Goal: Transaction & Acquisition: Book appointment/travel/reservation

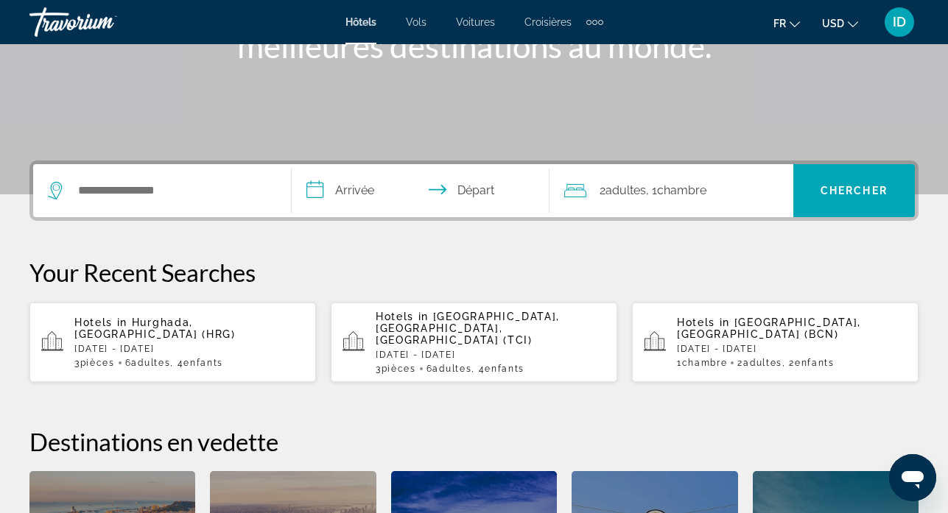
scroll to position [250, 0]
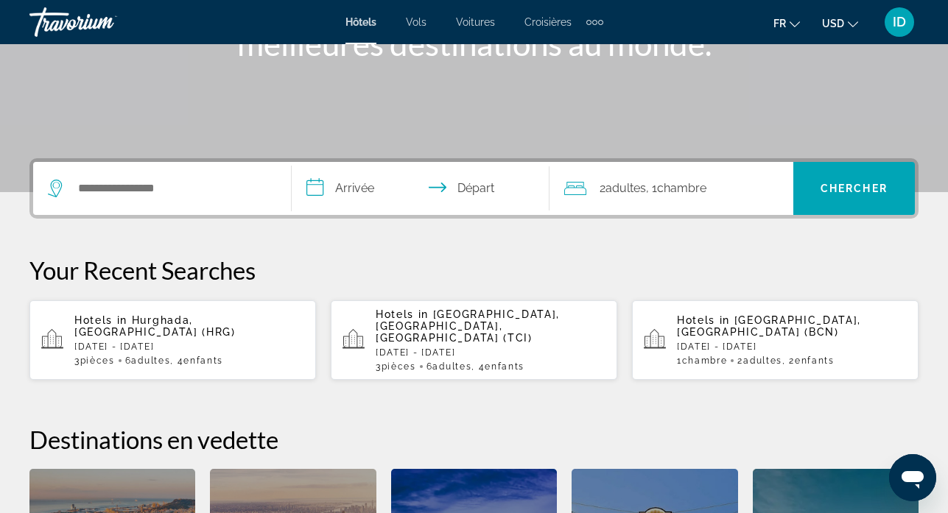
click at [662, 189] on span ", 1 Chambre pièces" at bounding box center [676, 188] width 60 height 21
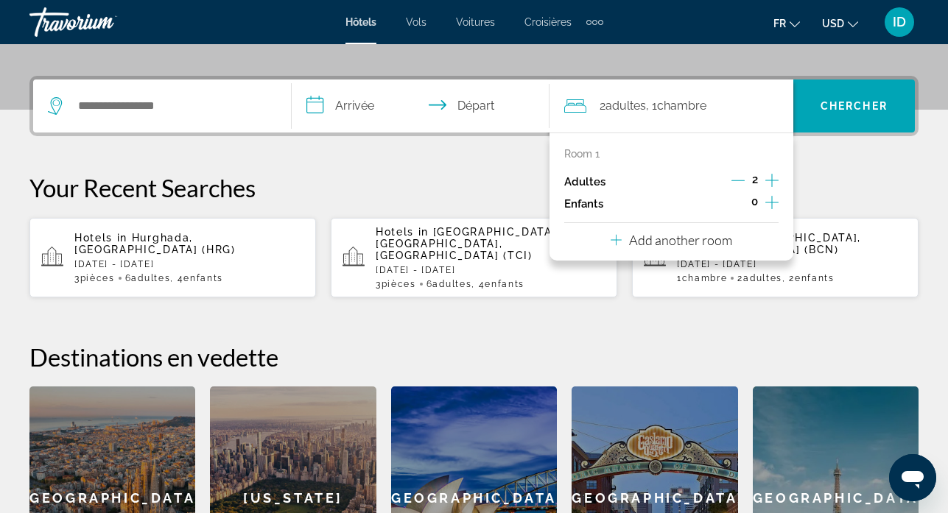
scroll to position [360, 0]
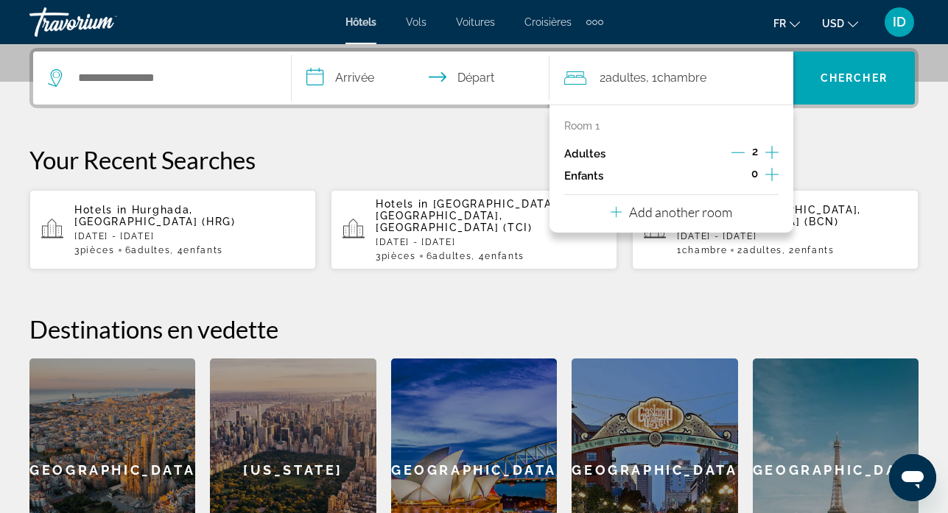
click at [772, 151] on icon "Increment adults" at bounding box center [771, 152] width 13 height 13
click at [739, 153] on icon "Decrement adults" at bounding box center [737, 152] width 13 height 13
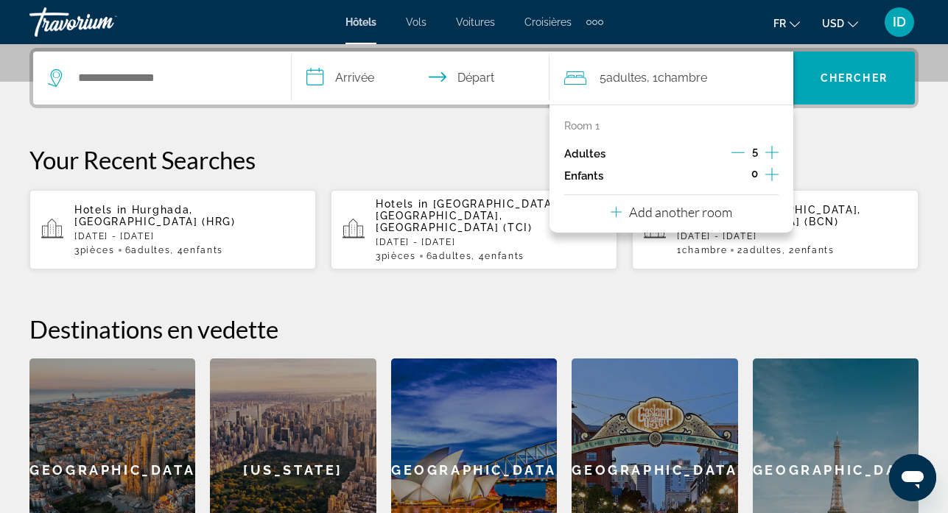
click at [739, 153] on icon "Decrement adults" at bounding box center [737, 152] width 13 height 13
click at [631, 71] on span "Adultes" at bounding box center [626, 78] width 41 height 14
click at [734, 153] on icon "Decrement adults" at bounding box center [737, 152] width 13 height 13
click at [772, 173] on icon "Increment children" at bounding box center [771, 174] width 13 height 13
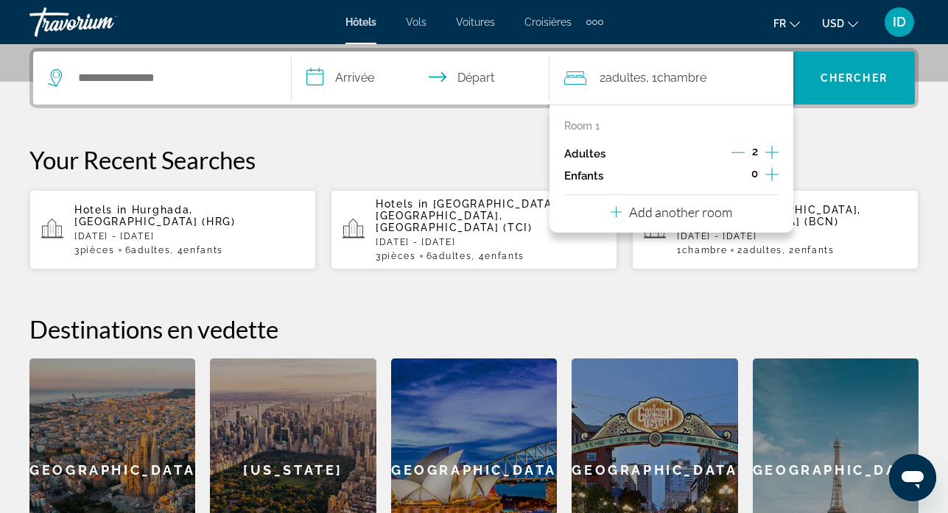
click at [772, 173] on icon "Increment children" at bounding box center [771, 174] width 13 height 13
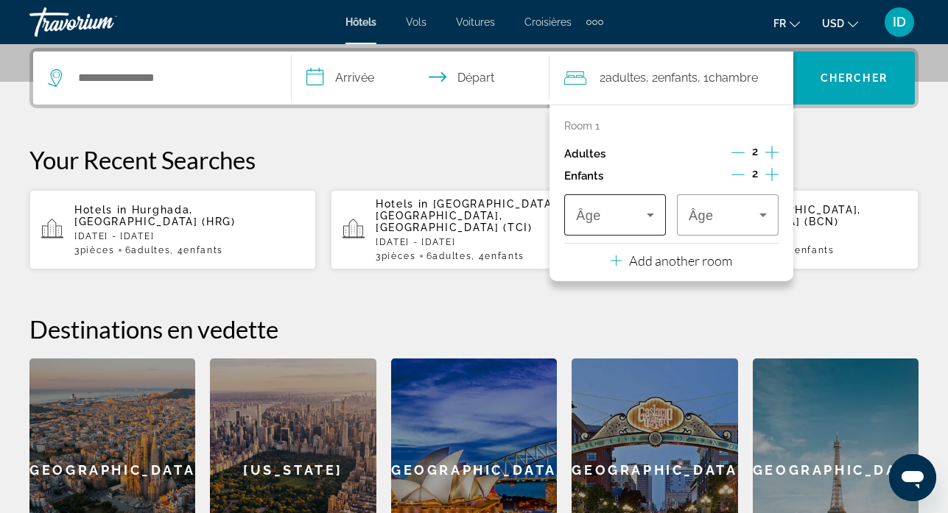
click at [624, 211] on span "Travelers: 2 adults, 2 children" at bounding box center [611, 215] width 71 height 18
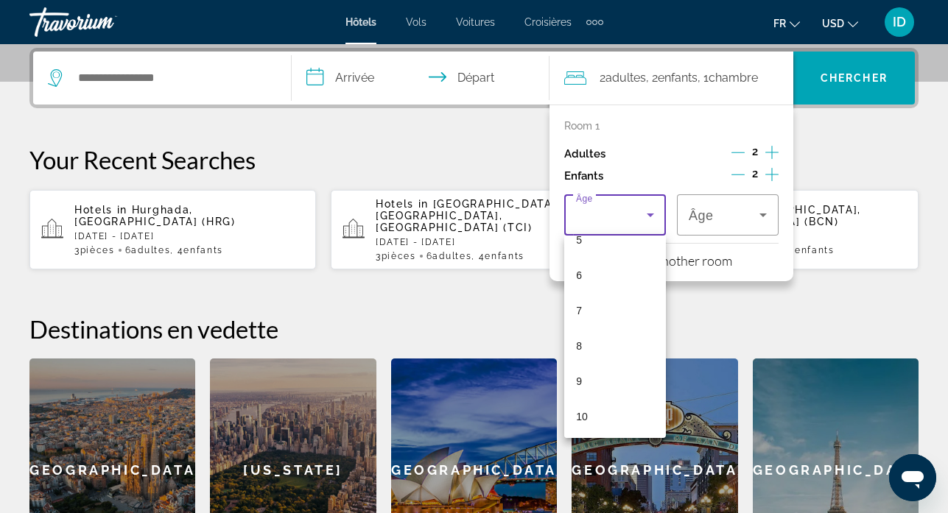
scroll to position [199, 0]
click at [616, 337] on mat-option "8" at bounding box center [615, 343] width 102 height 35
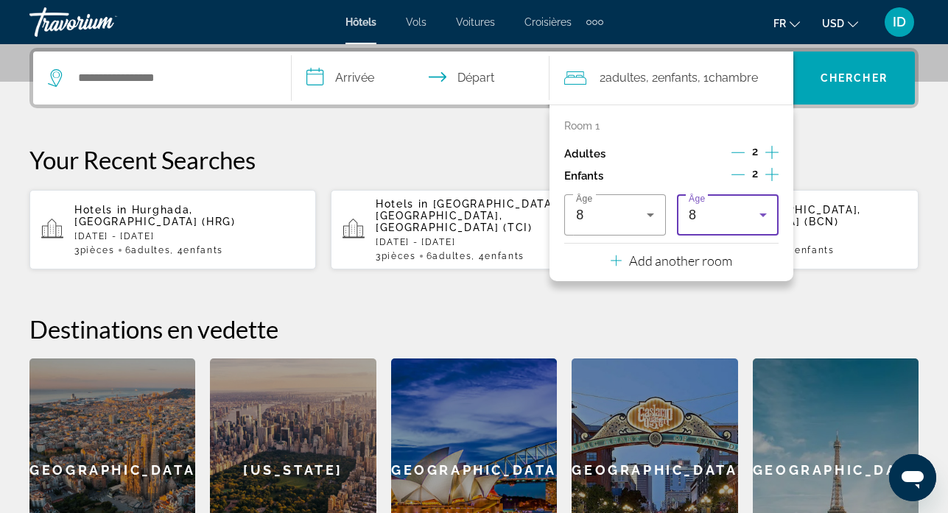
click at [731, 223] on div "8" at bounding box center [724, 215] width 71 height 18
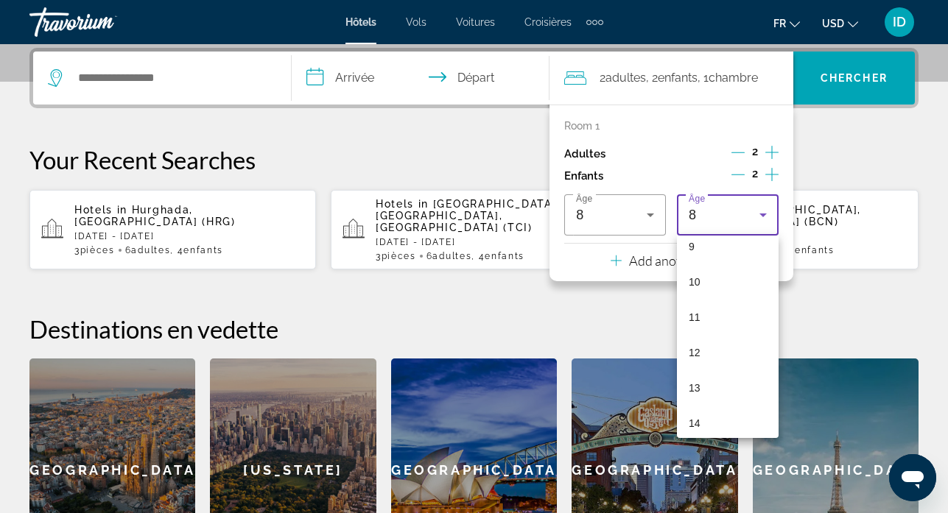
scroll to position [360, 0]
click at [710, 291] on mat-option "11" at bounding box center [728, 287] width 102 height 35
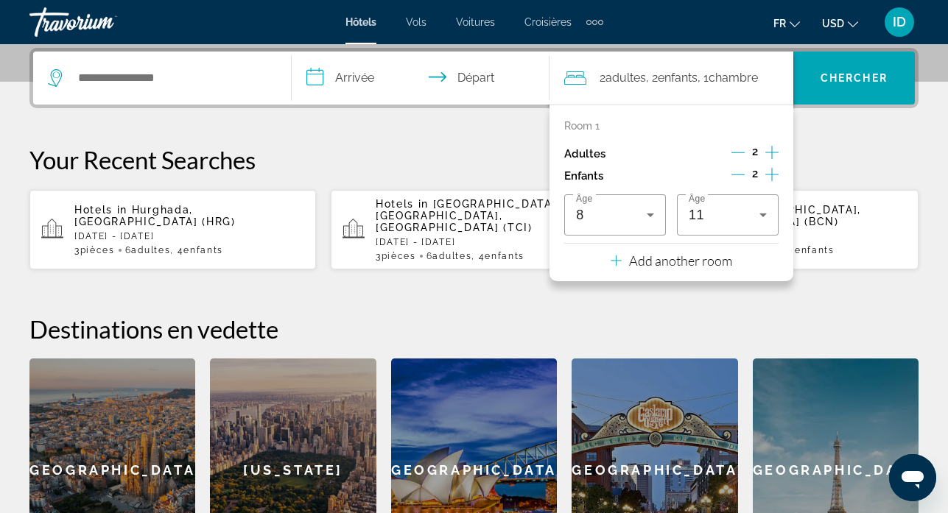
click at [658, 260] on p "Add another room" at bounding box center [680, 261] width 103 height 16
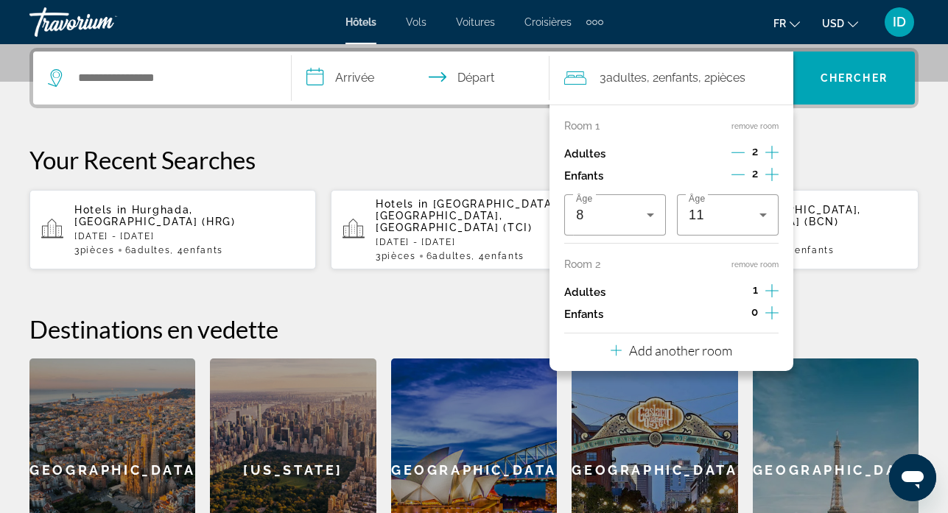
click at [762, 295] on div "1" at bounding box center [755, 292] width 46 height 22
click at [769, 294] on icon "Increment adults" at bounding box center [771, 291] width 13 height 18
click at [775, 320] on icon "Increment children" at bounding box center [771, 313] width 13 height 18
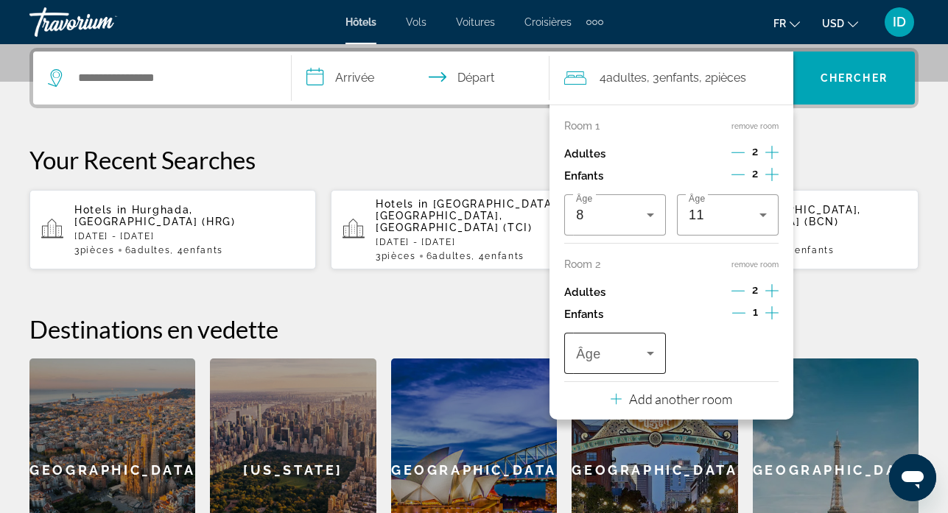
click at [635, 339] on div "Travelers: 4 adults, 3 children" at bounding box center [615, 353] width 78 height 41
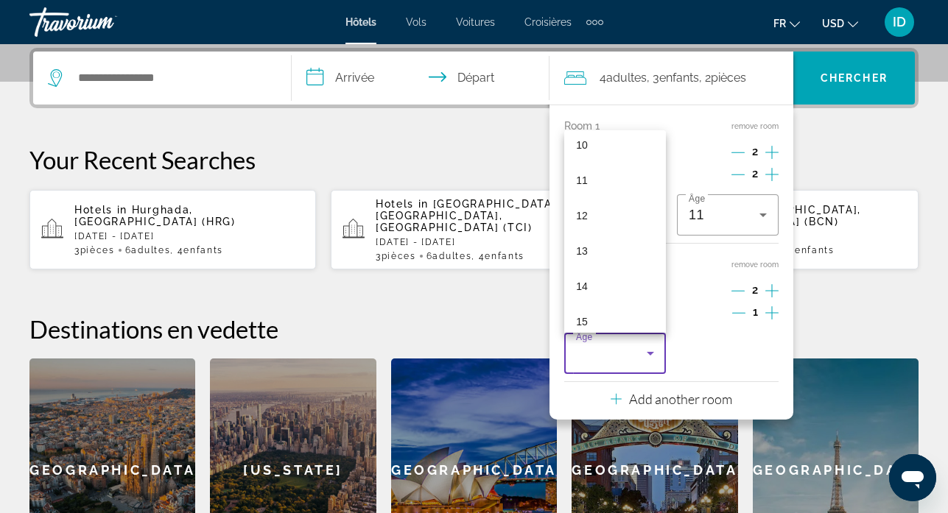
scroll to position [446, 0]
click at [595, 247] on mat-option "15" at bounding box center [615, 238] width 102 height 35
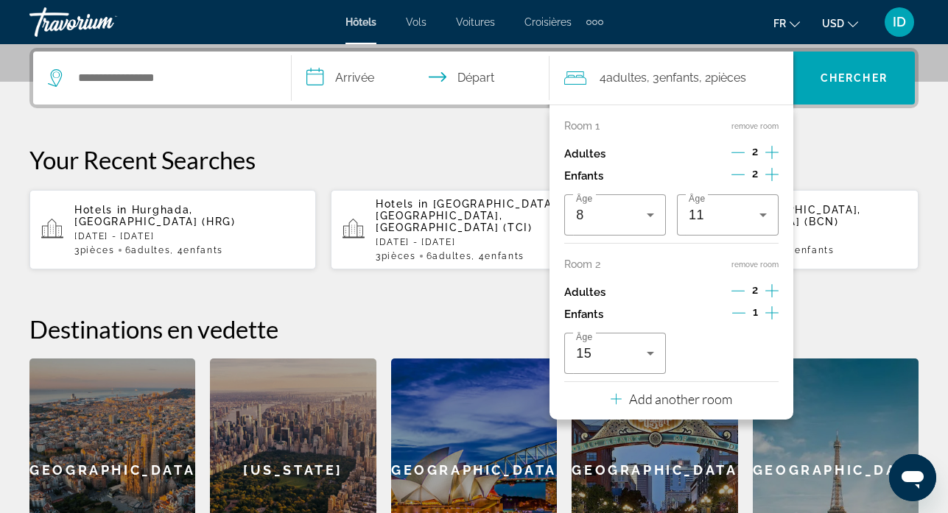
click at [712, 407] on p "Add another room" at bounding box center [680, 399] width 103 height 16
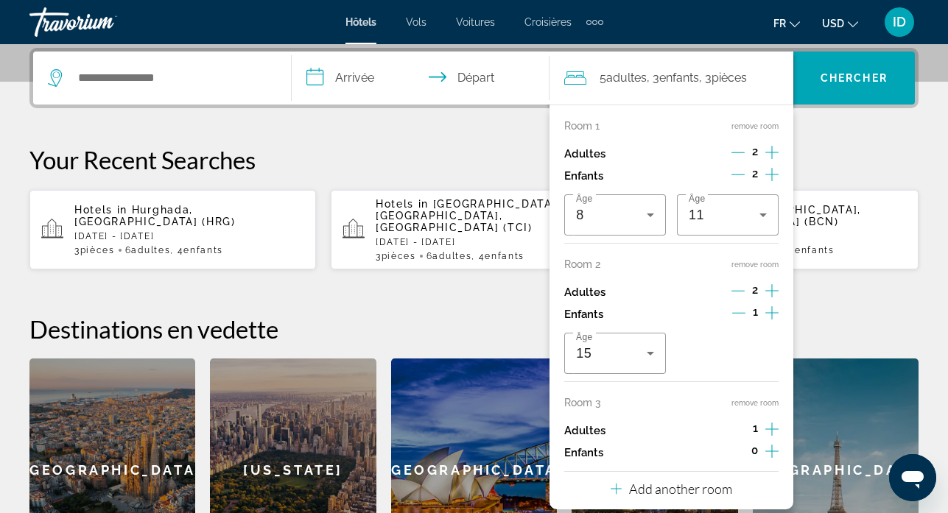
click at [770, 429] on icon "Increment adults" at bounding box center [771, 430] width 13 height 18
click at [734, 424] on icon "Decrement adults" at bounding box center [737, 429] width 13 height 13
click at [778, 448] on icon "Increment children" at bounding box center [771, 452] width 13 height 18
click at [642, 484] on icon "Travelers: 6 adults, 4 children" at bounding box center [650, 492] width 18 height 18
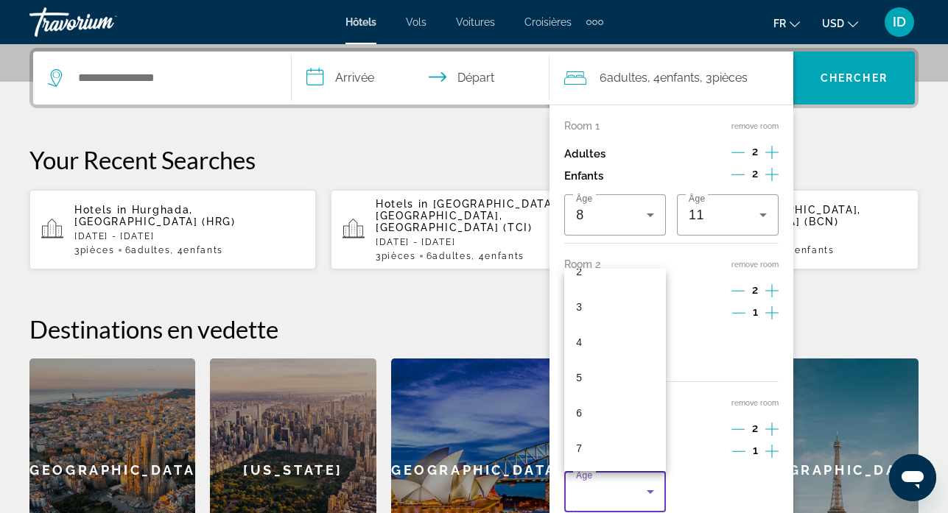
scroll to position [209, 0]
click at [609, 360] on mat-option "8" at bounding box center [615, 365] width 102 height 35
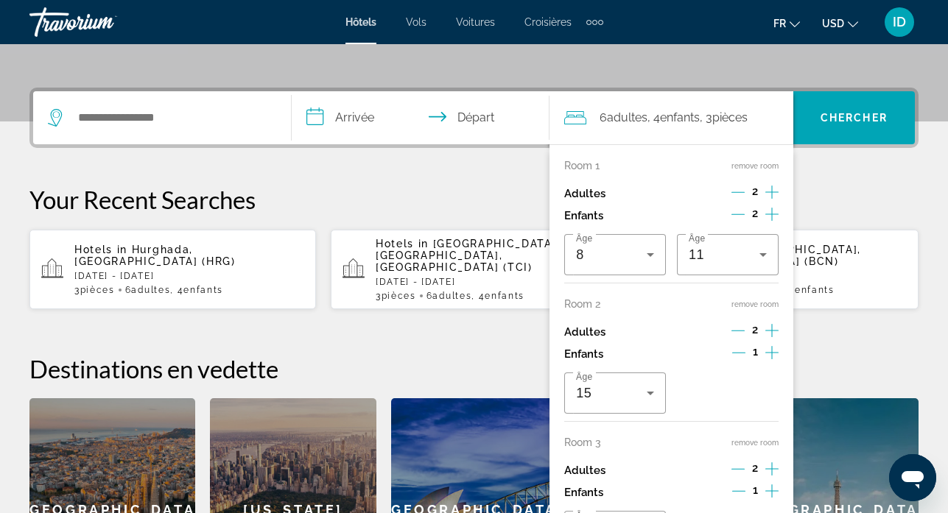
scroll to position [317, 0]
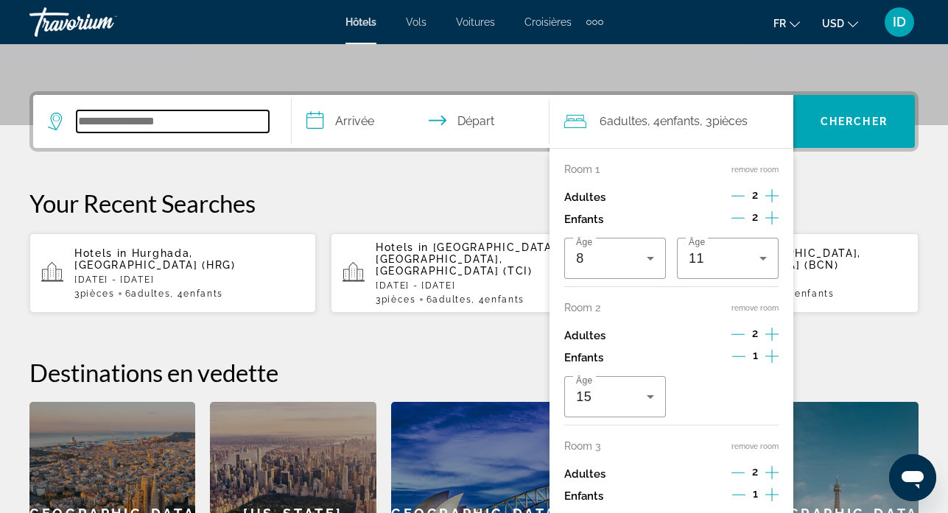
click at [178, 130] on input "Search widget" at bounding box center [173, 121] width 192 height 22
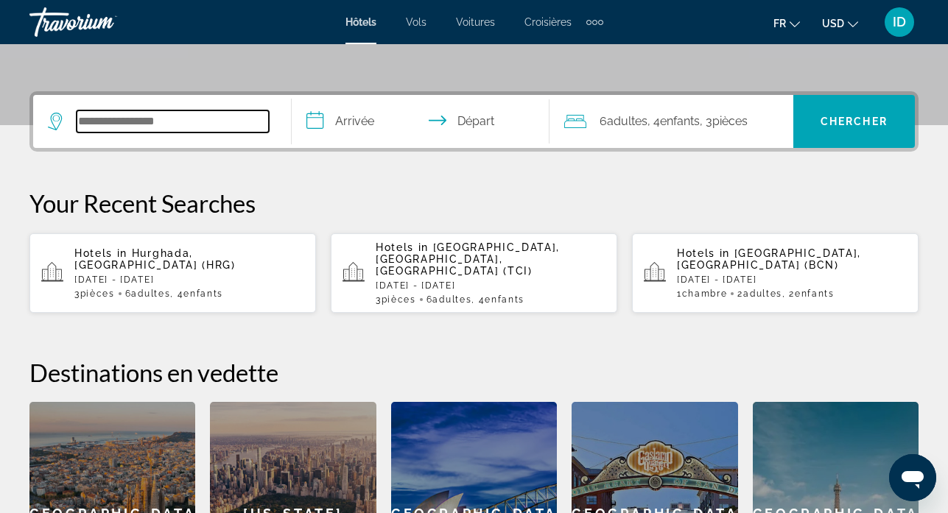
scroll to position [360, 0]
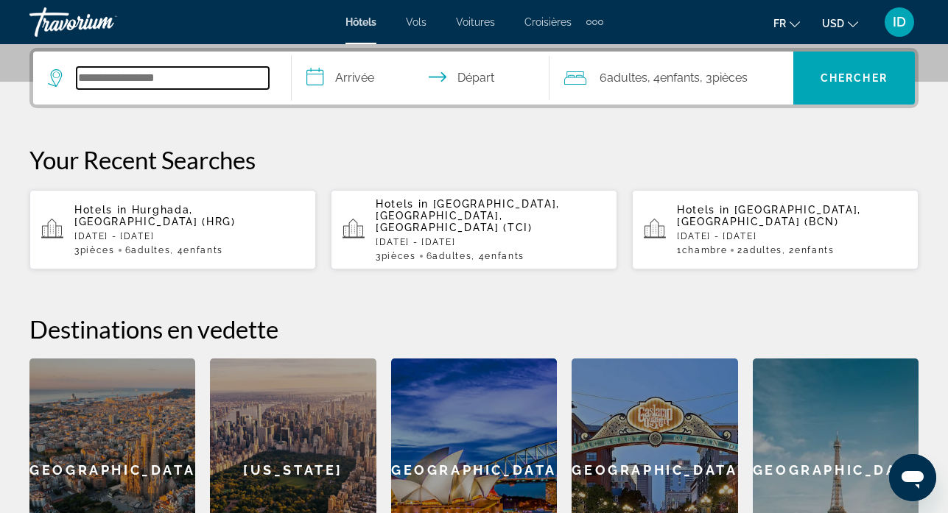
click at [191, 77] on input "Search widget" at bounding box center [173, 78] width 192 height 22
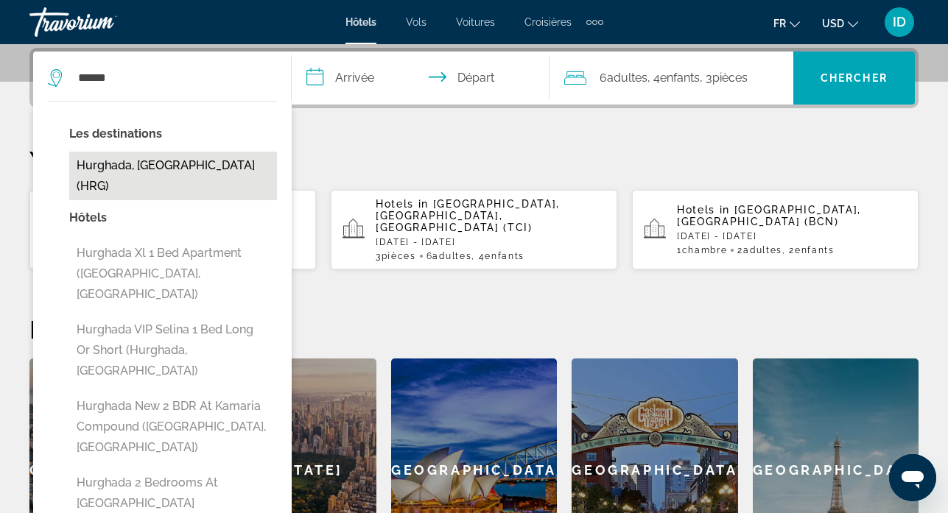
click at [166, 169] on button "Hurghada, [GEOGRAPHIC_DATA] (HRG)" at bounding box center [173, 176] width 208 height 49
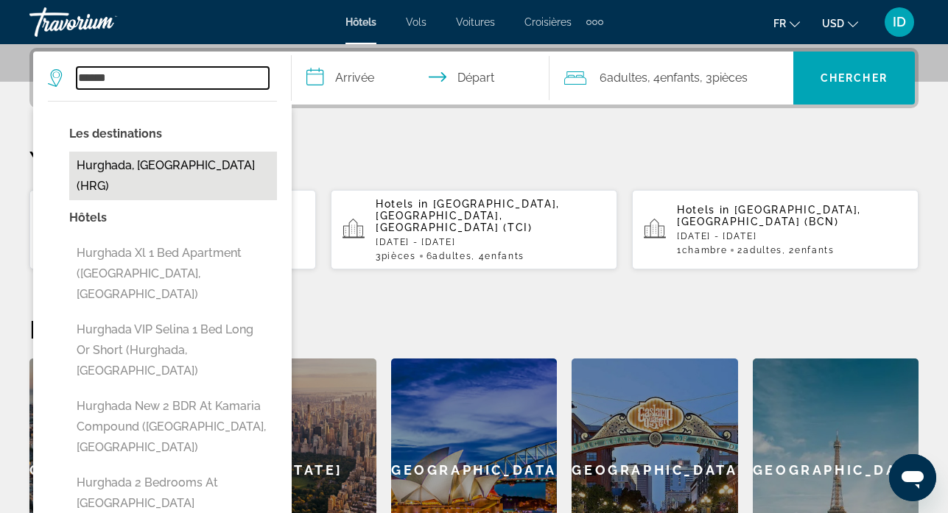
type input "**********"
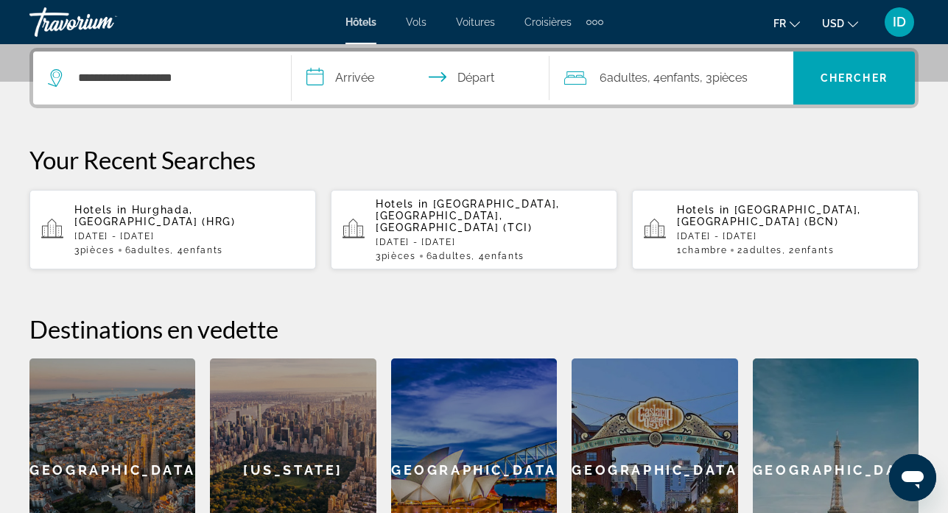
click at [352, 73] on input "**********" at bounding box center [424, 80] width 264 height 57
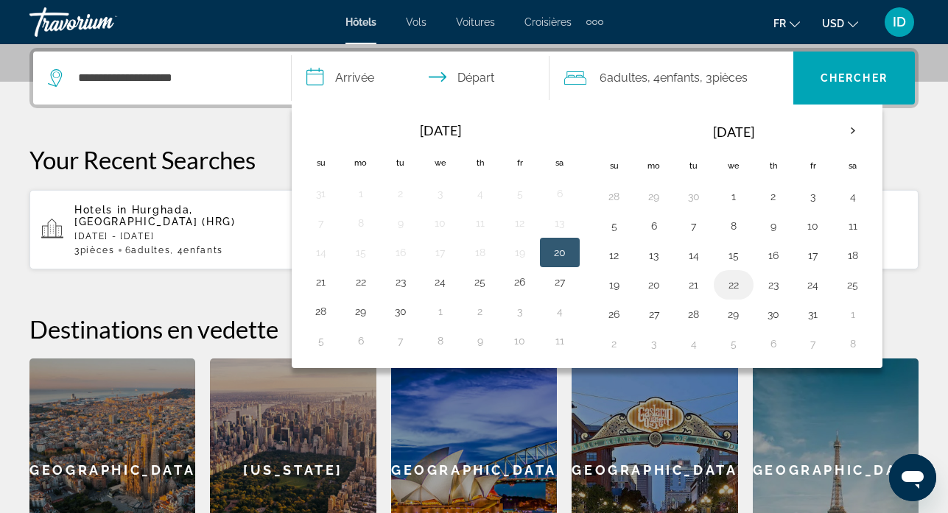
click at [733, 288] on button "22" at bounding box center [734, 285] width 24 height 21
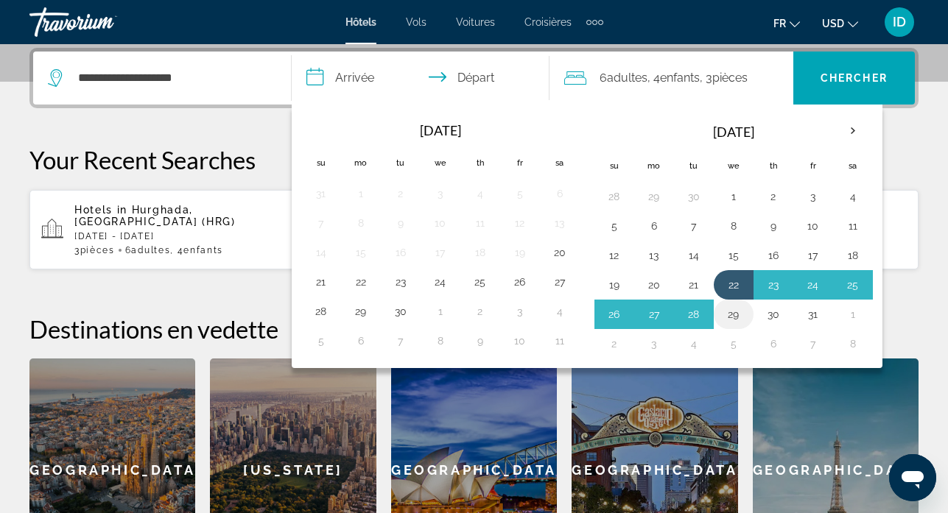
click at [733, 309] on button "29" at bounding box center [734, 314] width 24 height 21
type input "**********"
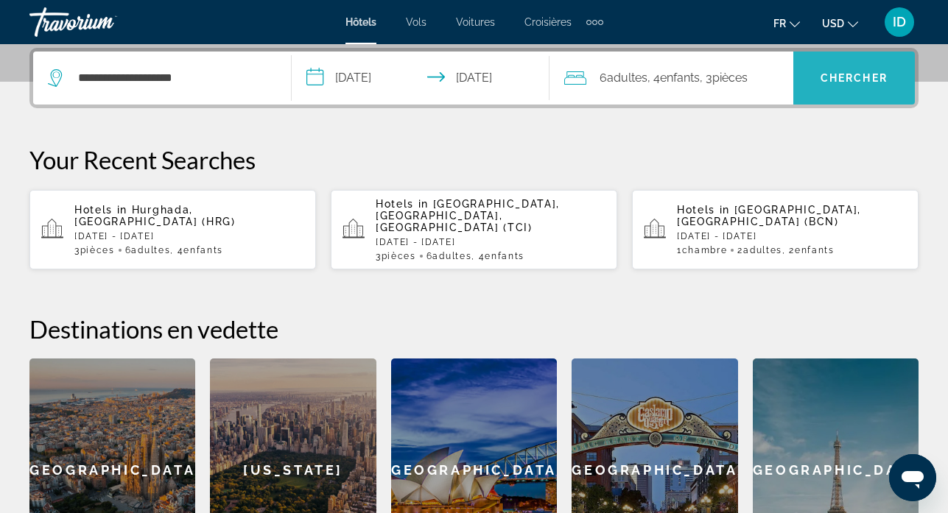
click at [855, 80] on span "Chercher" at bounding box center [853, 78] width 67 height 12
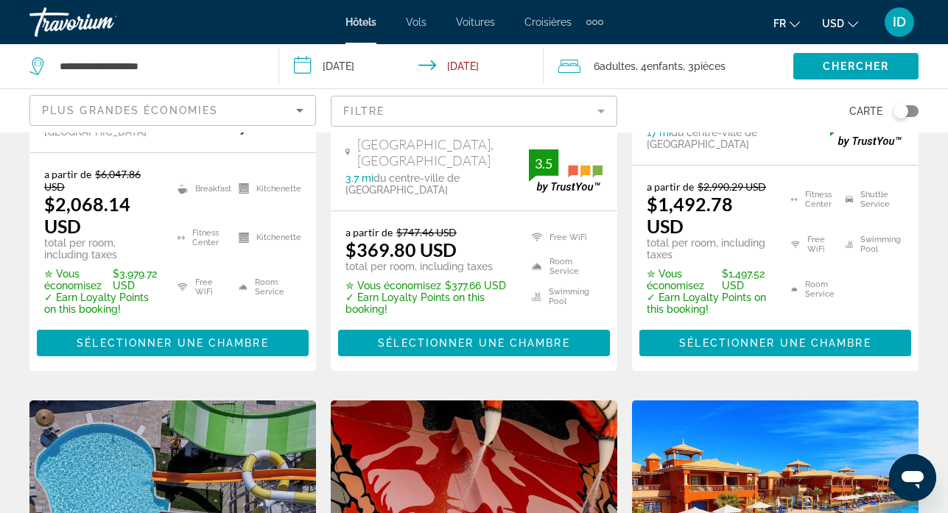
scroll to position [267, 0]
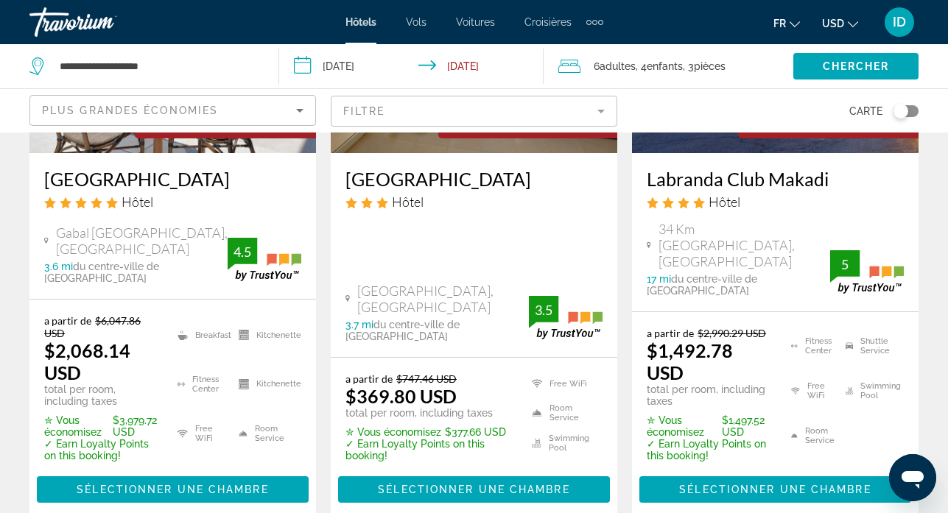
click at [560, 102] on mat-form-field "Filtre" at bounding box center [474, 111] width 286 height 31
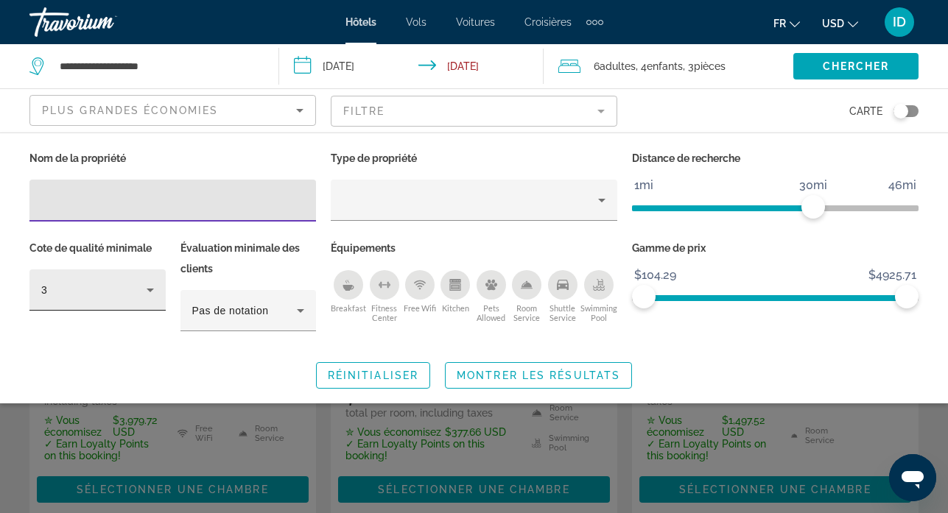
click at [121, 287] on div "3" at bounding box center [93, 290] width 105 height 18
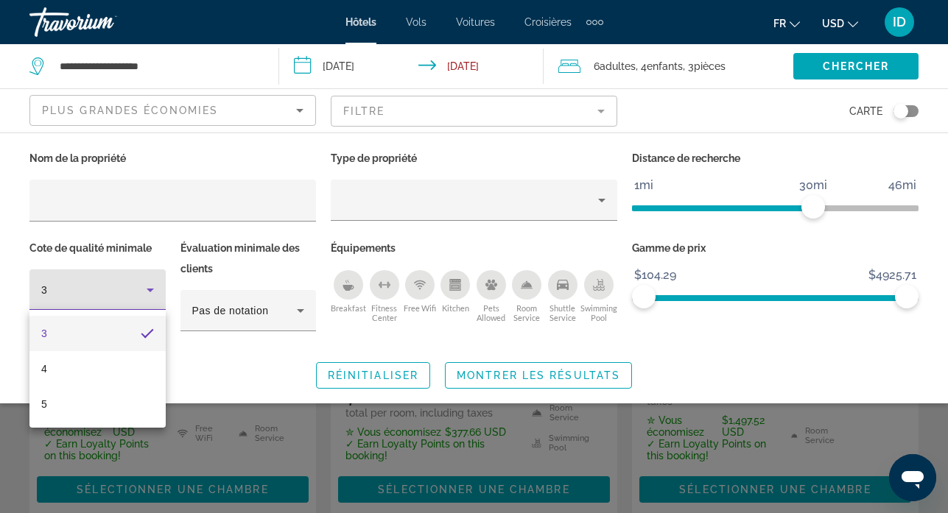
click at [121, 287] on div at bounding box center [474, 256] width 948 height 513
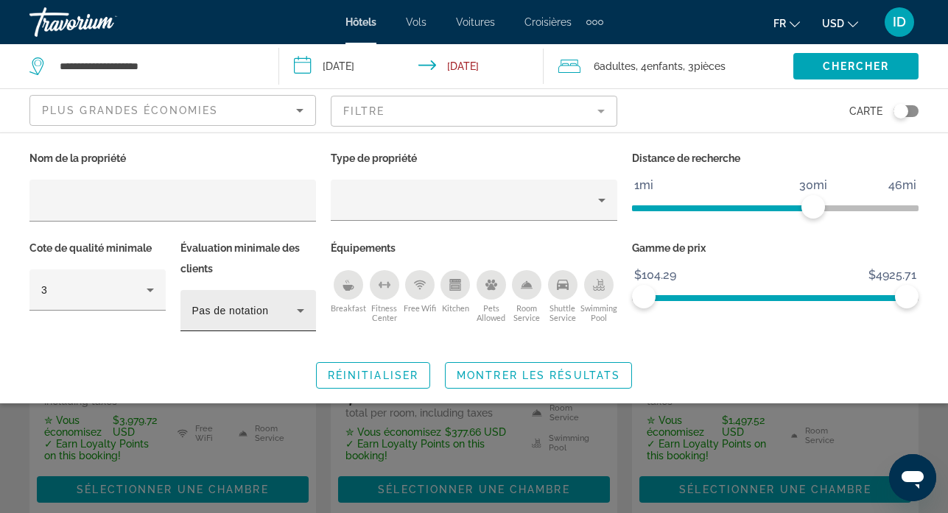
click at [245, 305] on span "Pas de notation" at bounding box center [230, 311] width 77 height 12
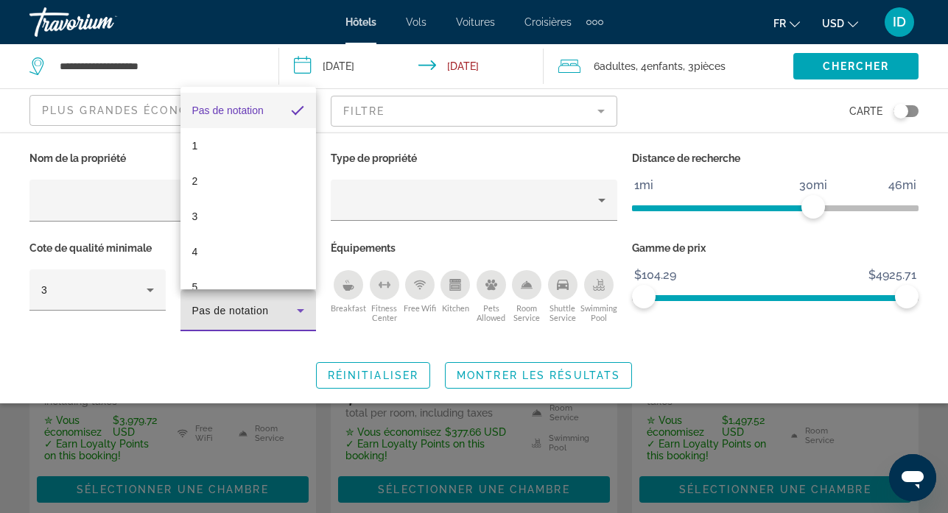
scroll to position [21, 0]
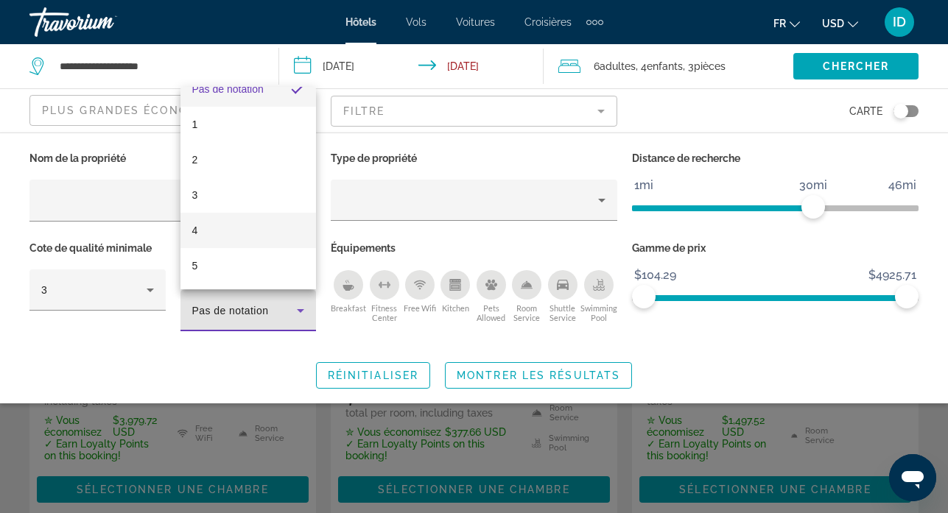
click at [214, 228] on mat-option "4" at bounding box center [248, 230] width 136 height 35
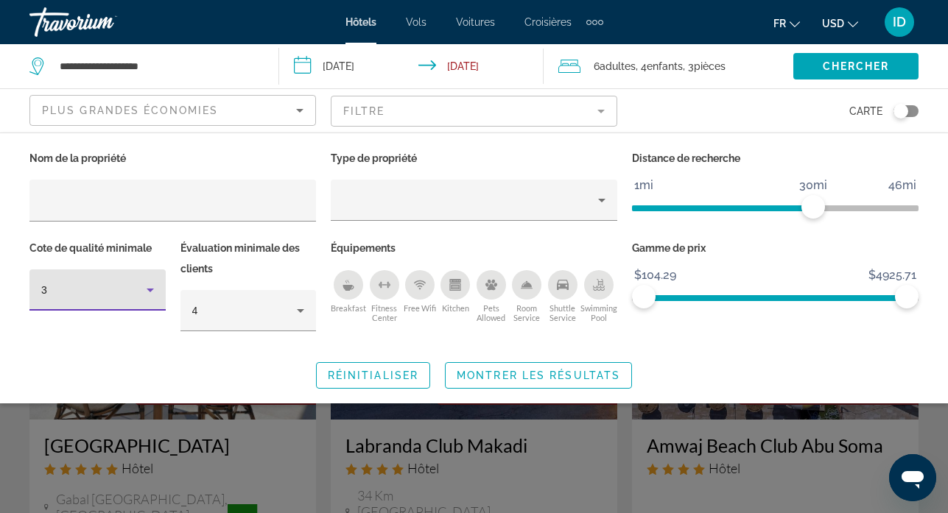
click at [121, 289] on div "3" at bounding box center [93, 290] width 105 height 18
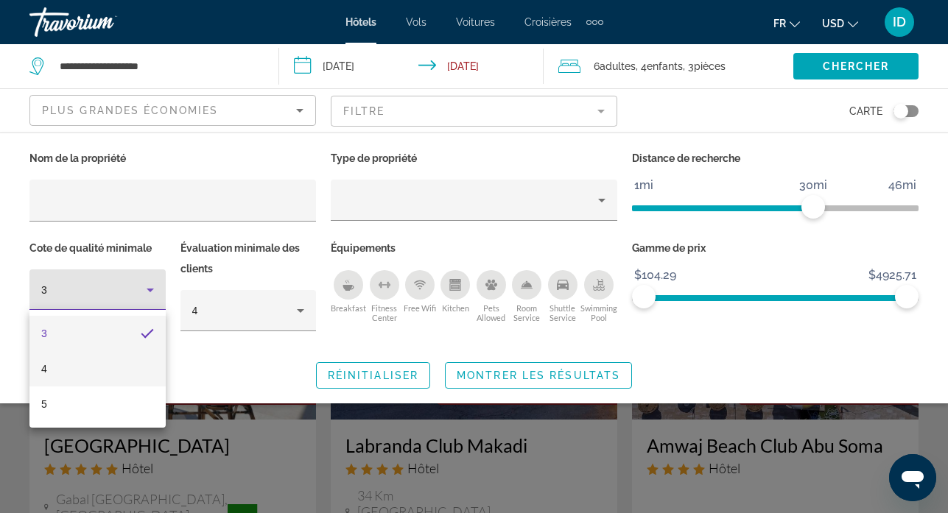
click at [73, 368] on mat-option "4" at bounding box center [97, 368] width 136 height 35
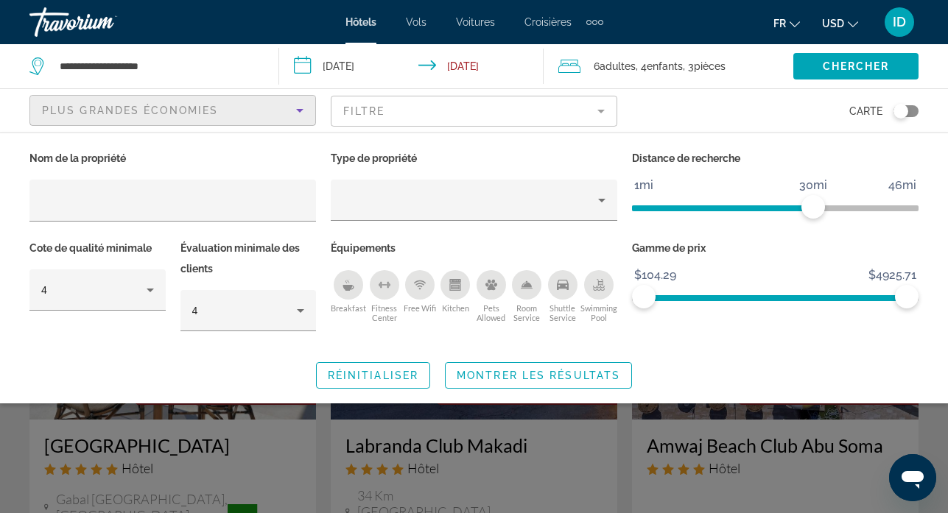
click at [217, 118] on div "Plus grandes économies" at bounding box center [169, 111] width 254 height 18
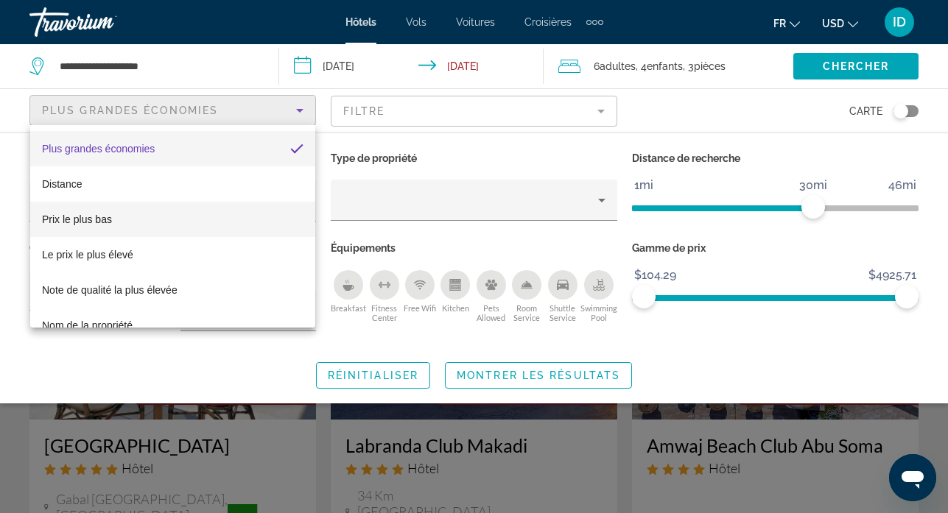
click at [103, 225] on span "Prix le plus bas" at bounding box center [77, 220] width 70 height 12
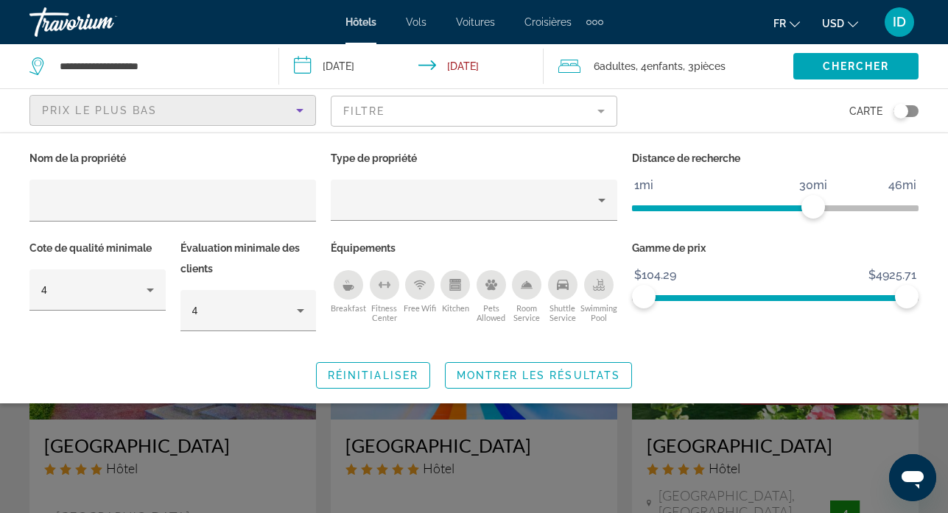
click at [452, 118] on mat-form-field "Filtre" at bounding box center [474, 111] width 286 height 31
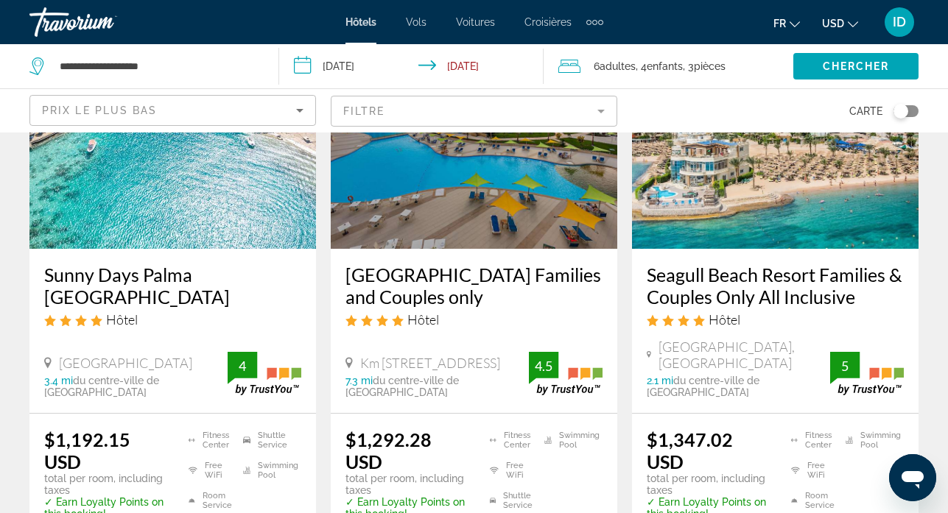
scroll to position [2203, 0]
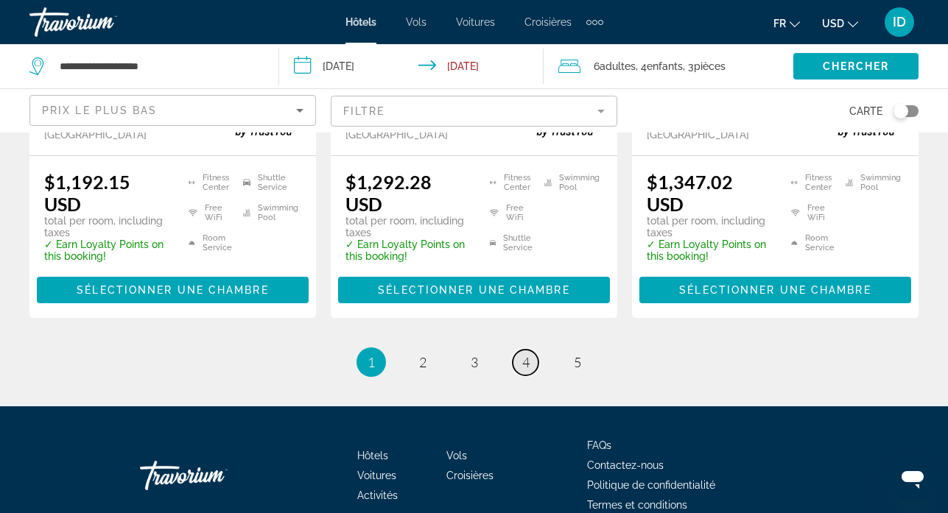
click at [522, 354] on span "4" at bounding box center [525, 362] width 7 height 16
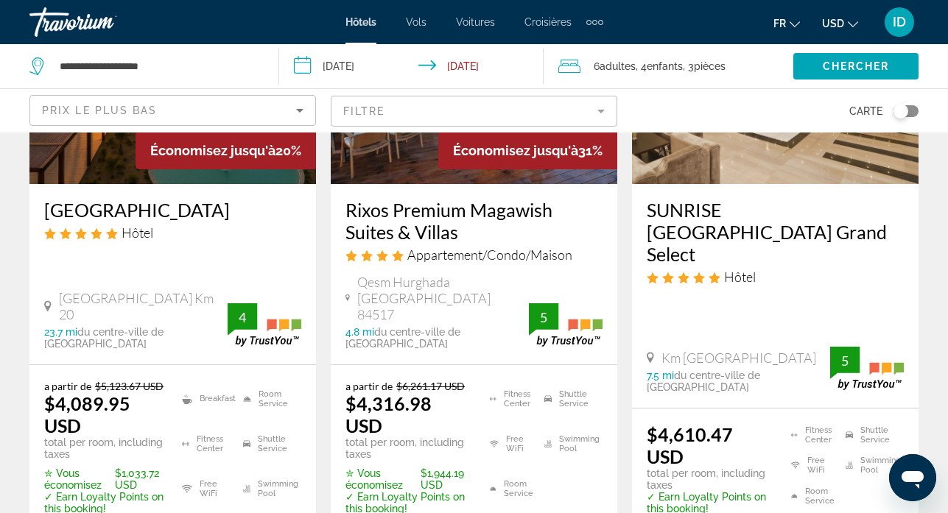
scroll to position [2239, 0]
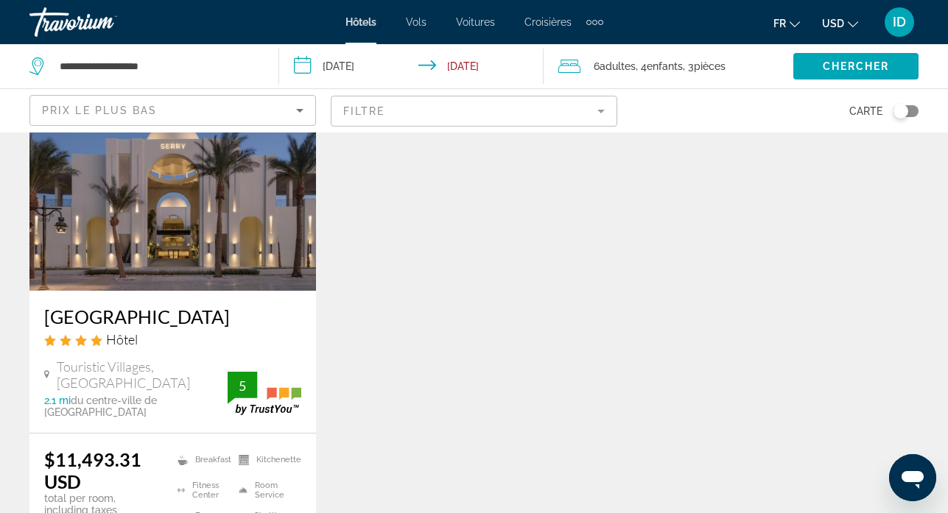
scroll to position [18, 0]
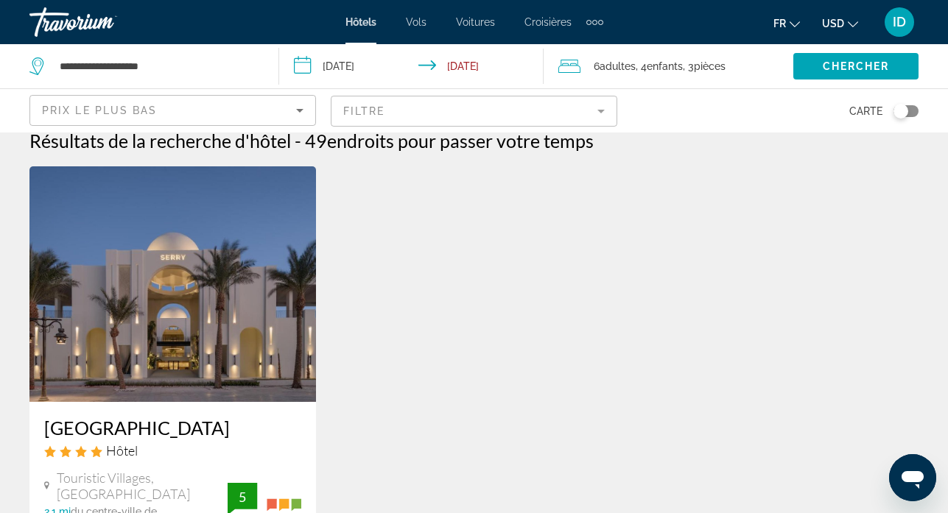
click at [570, 106] on mat-form-field "Filtre" at bounding box center [474, 111] width 286 height 31
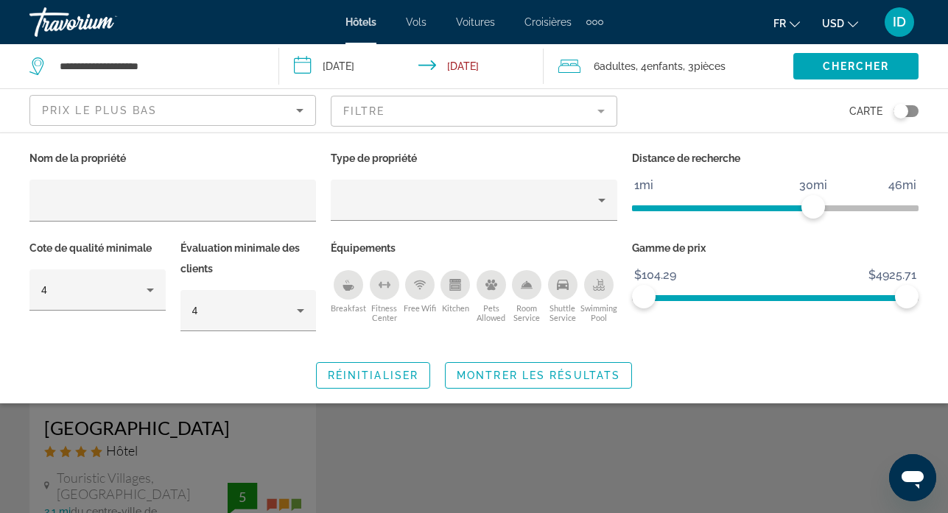
click at [532, 296] on div "Room Service" at bounding box center [526, 284] width 29 height 29
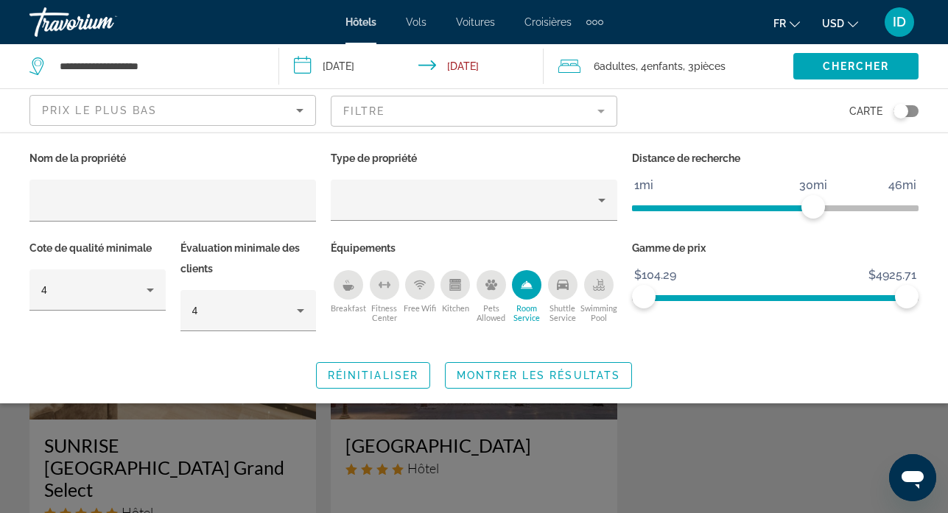
click at [820, 443] on div "Search widget" at bounding box center [474, 367] width 948 height 292
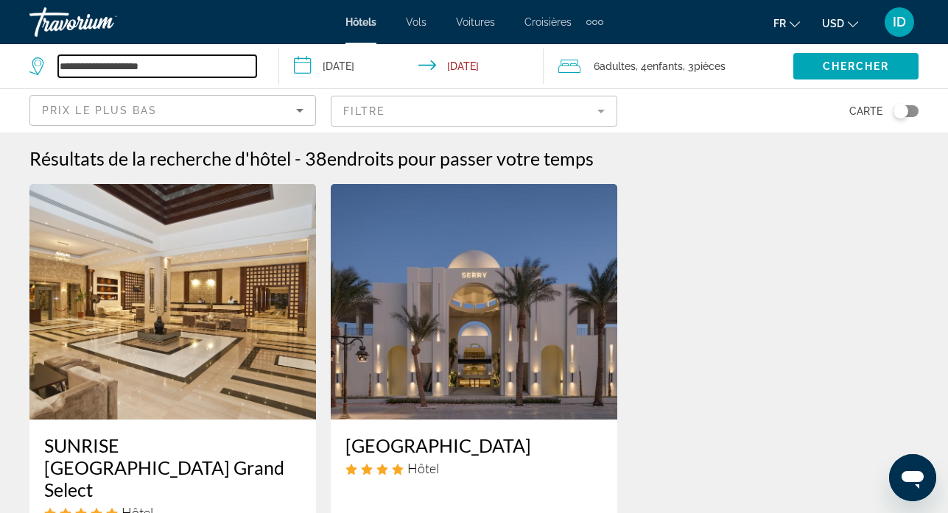
click at [125, 76] on input "**********" at bounding box center [157, 66] width 198 height 22
drag, startPoint x: 173, startPoint y: 69, endPoint x: 0, endPoint y: 58, distance: 173.4
click at [0, 58] on app-destination-search "**********" at bounding box center [139, 66] width 279 height 44
type input "*"
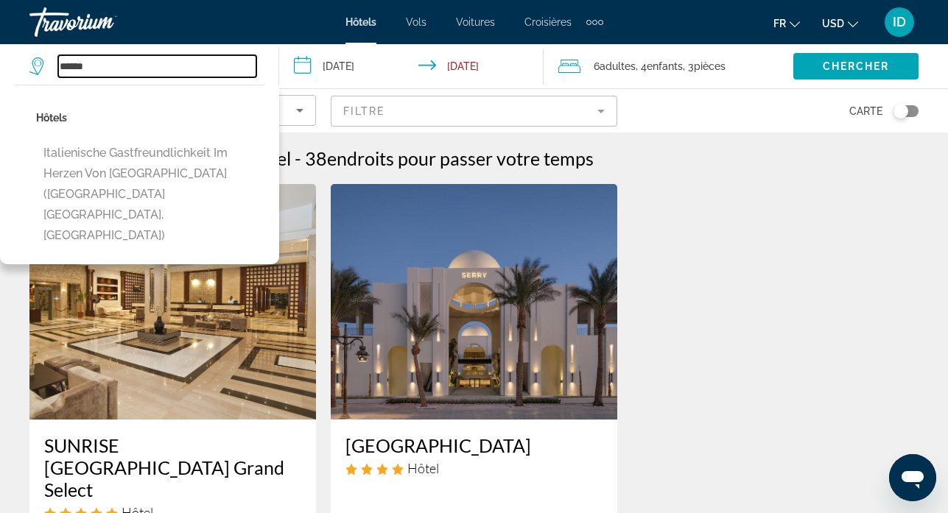
drag, startPoint x: 127, startPoint y: 74, endPoint x: 27, endPoint y: 56, distance: 101.8
click at [27, 56] on app-destination-search "****** Hôtels Italienische Gastfreundlichkeit im Herzen von [GEOGRAPHIC_DATA] (…" at bounding box center [139, 66] width 279 height 44
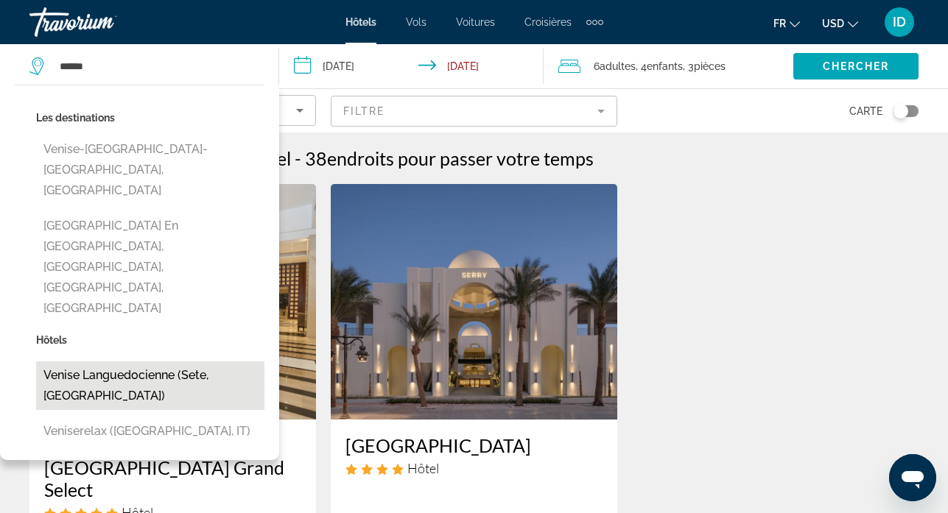
click at [145, 362] on button "Venise Languedocienne (Sete, [GEOGRAPHIC_DATA])" at bounding box center [150, 386] width 228 height 49
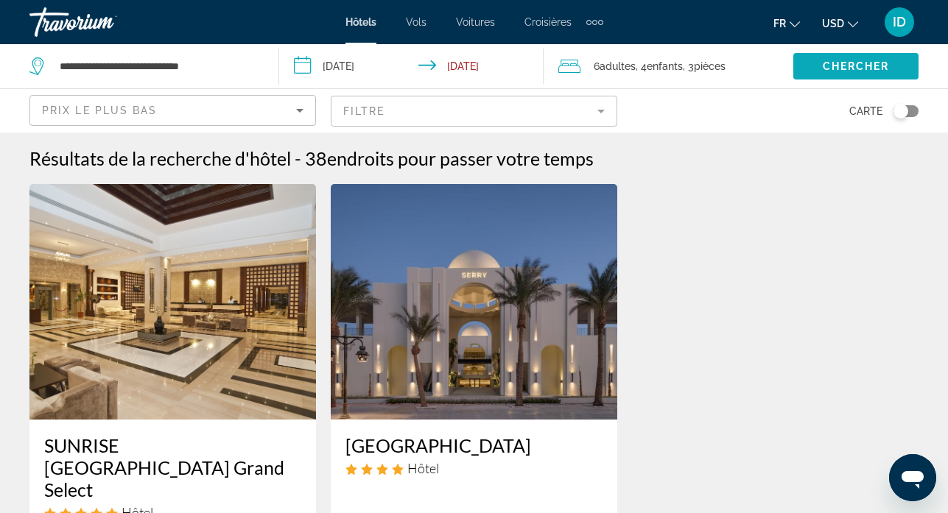
click at [880, 62] on span "Chercher" at bounding box center [856, 66] width 67 height 12
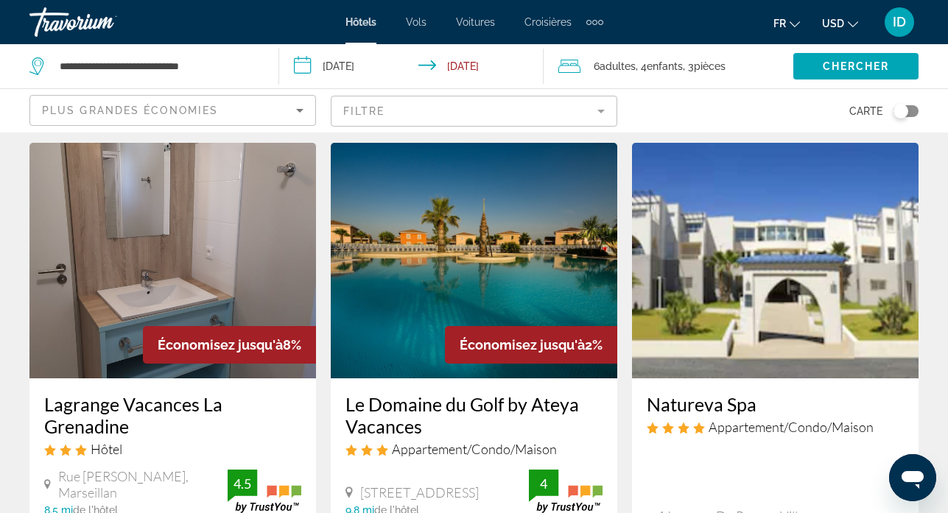
scroll to position [1114, 0]
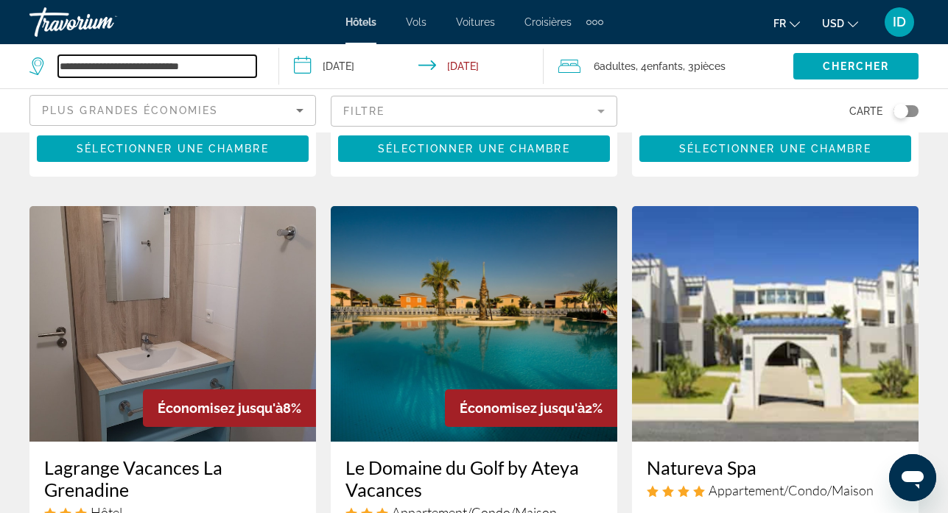
click at [117, 60] on input "**********" at bounding box center [157, 66] width 198 height 22
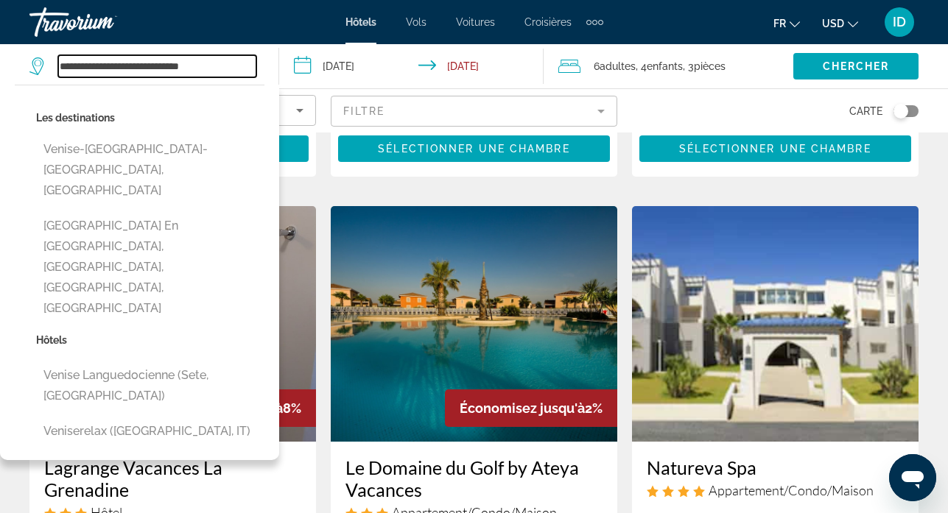
drag, startPoint x: 236, startPoint y: 66, endPoint x: 49, endPoint y: 50, distance: 188.4
click at [49, 50] on div "**********" at bounding box center [146, 66] width 234 height 44
click at [88, 66] on input "***" at bounding box center [157, 66] width 198 height 22
type input "*"
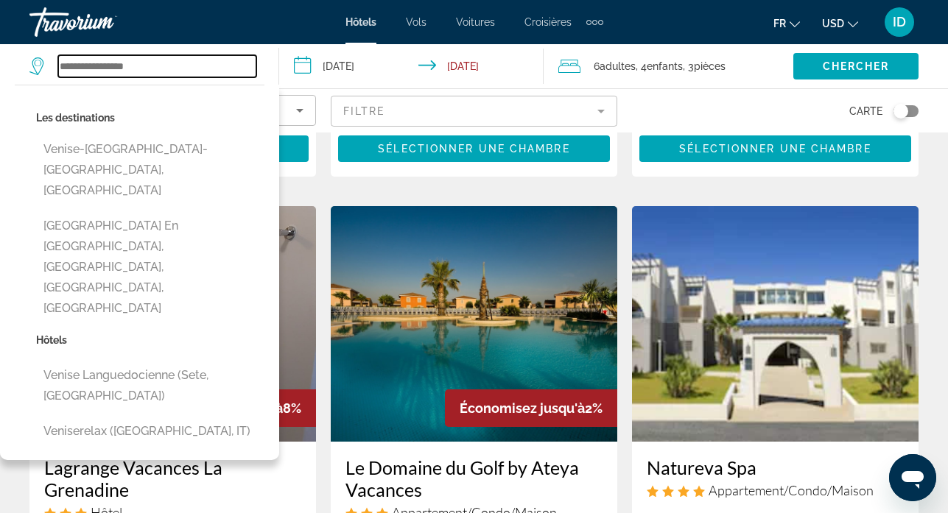
type input "*"
click at [32, 65] on icon "Search widget" at bounding box center [36, 66] width 14 height 18
click at [110, 63] on input "***" at bounding box center [157, 66] width 198 height 22
click at [138, 74] on input "***" at bounding box center [157, 66] width 198 height 22
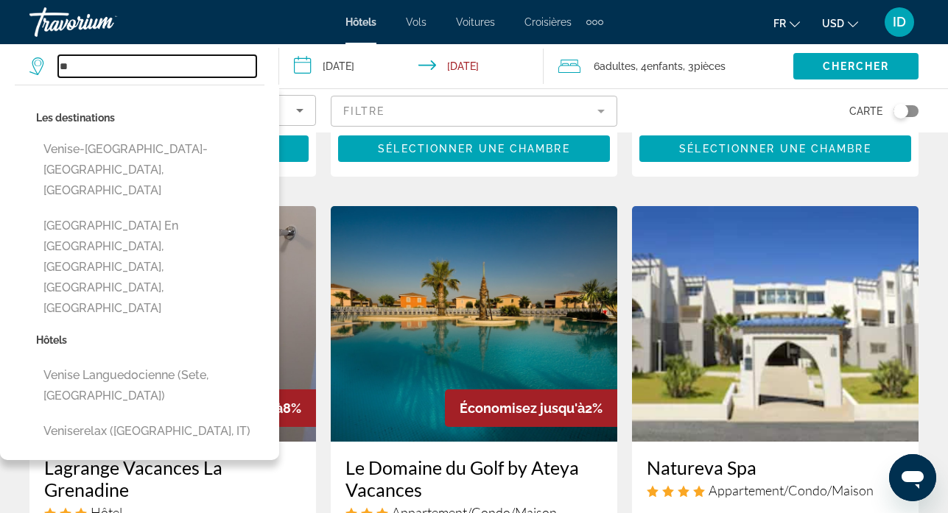
type input "*"
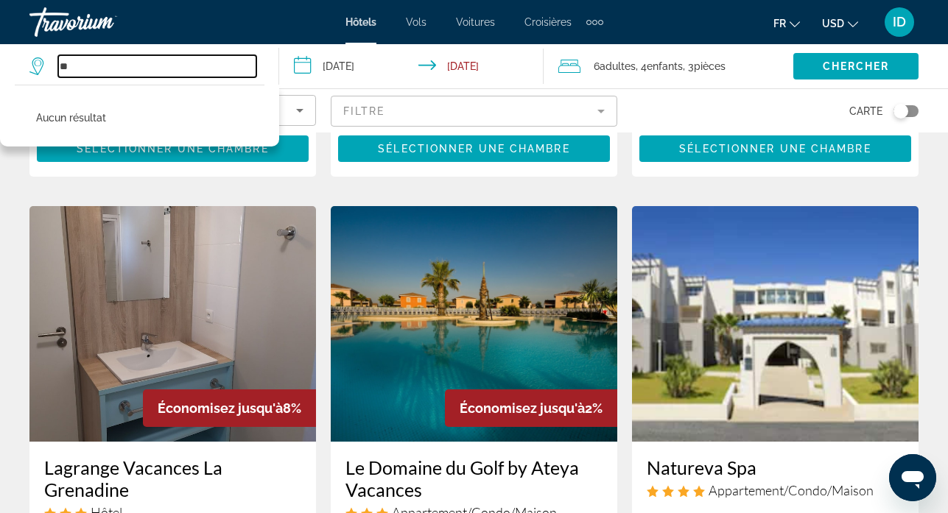
type input "*"
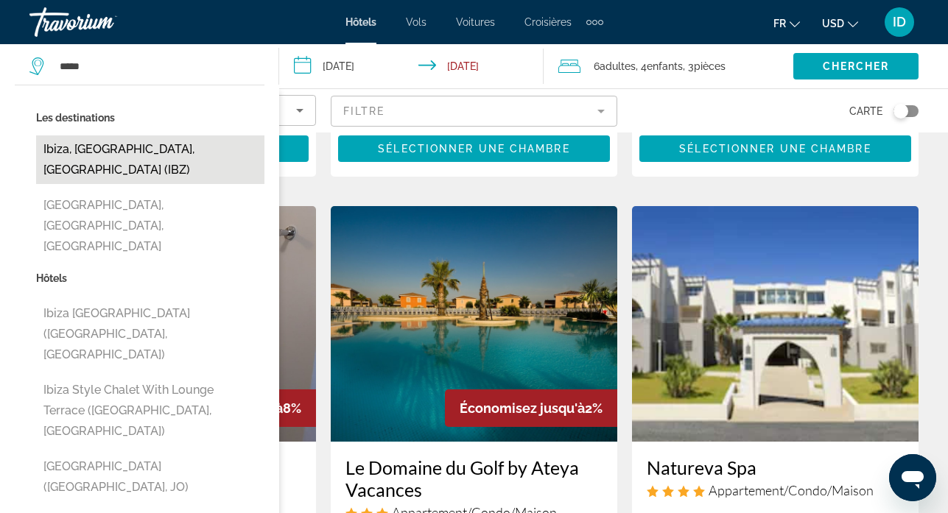
click at [149, 149] on button "Ibiza, [GEOGRAPHIC_DATA], [GEOGRAPHIC_DATA] (IBZ)" at bounding box center [150, 160] width 228 height 49
type input "**********"
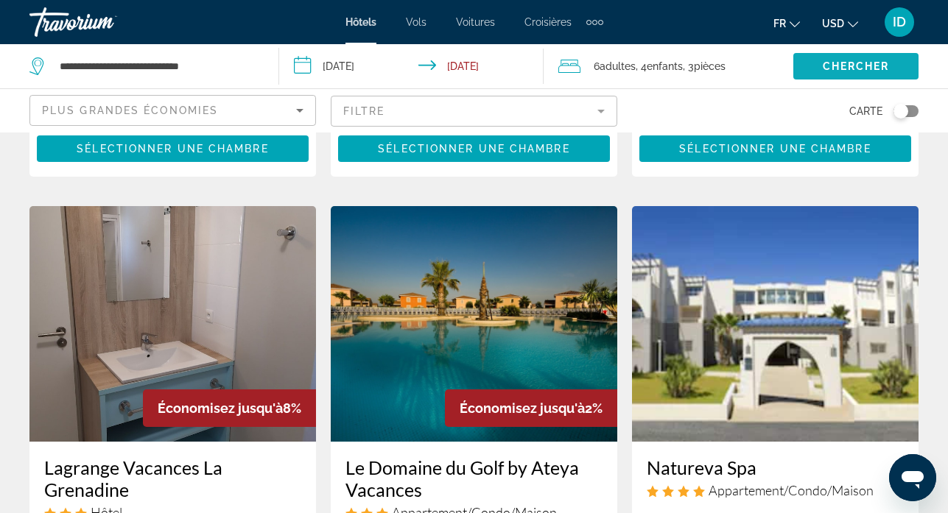
click at [884, 68] on span "Chercher" at bounding box center [856, 66] width 67 height 12
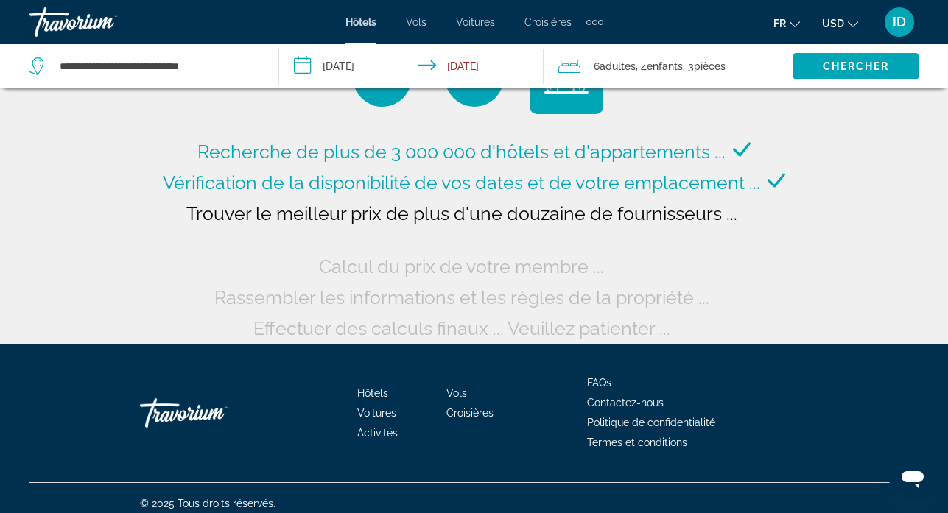
scroll to position [74, 0]
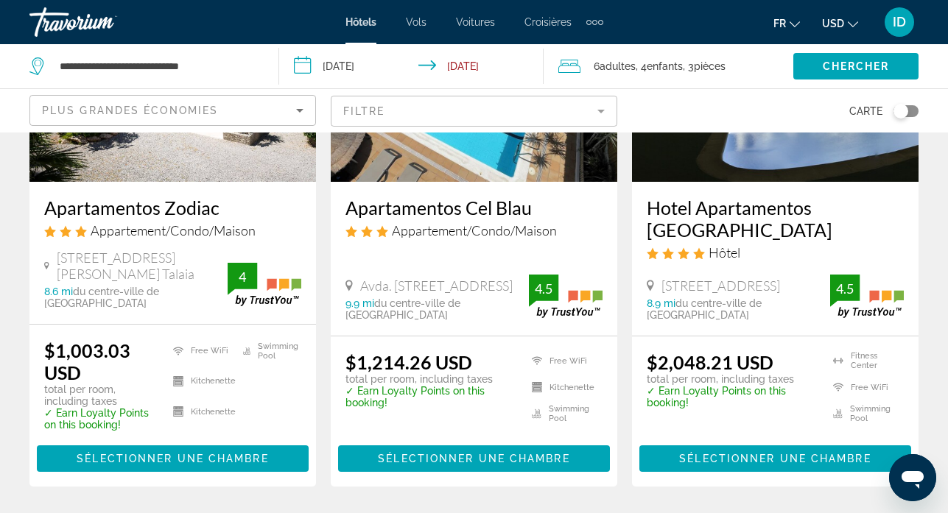
scroll to position [2099, 0]
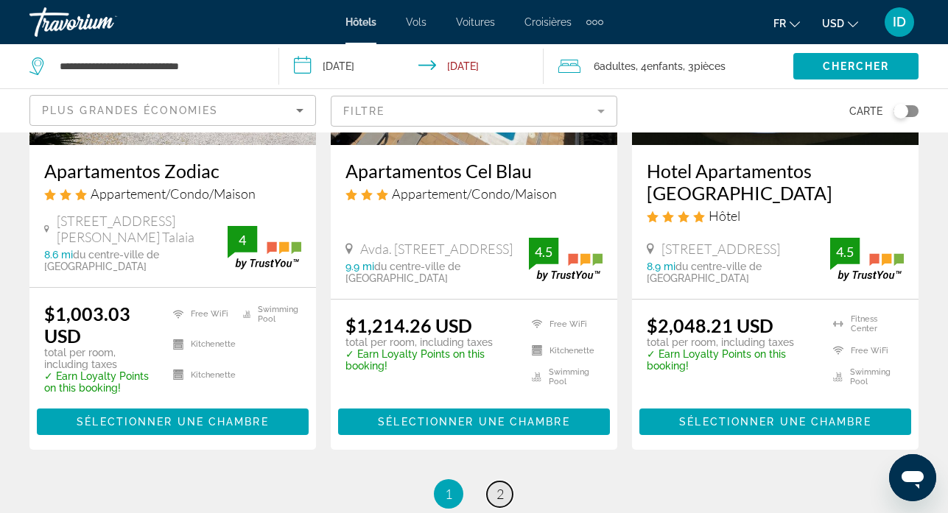
click at [503, 486] on span "2" at bounding box center [499, 494] width 7 height 16
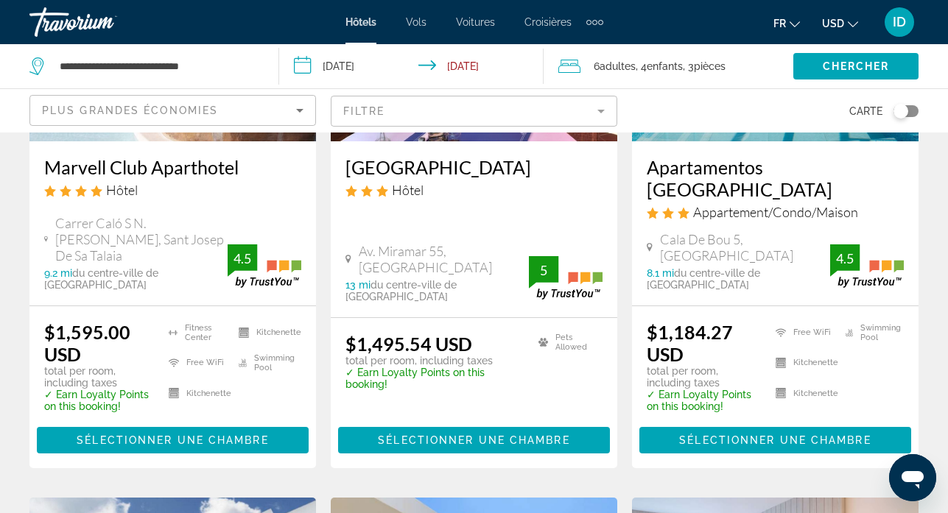
scroll to position [290, 0]
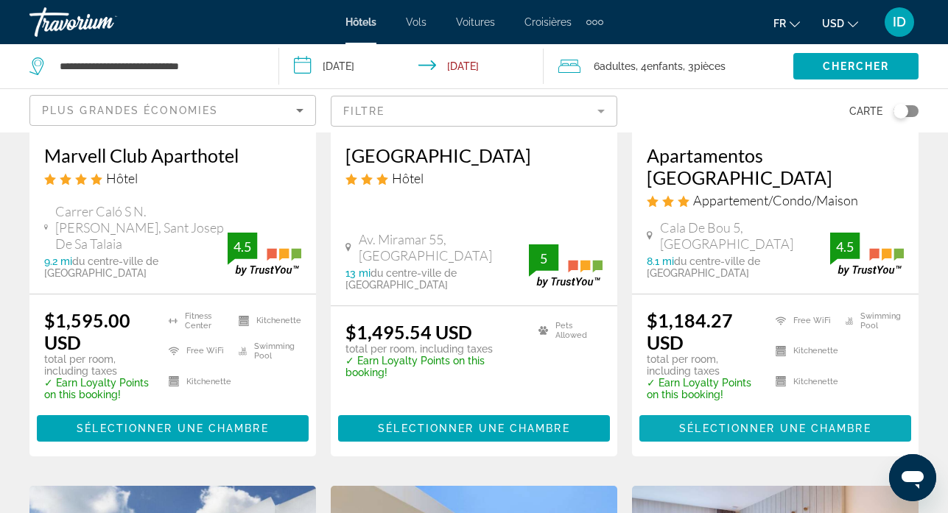
click at [834, 423] on span "Sélectionner une chambre" at bounding box center [774, 429] width 191 height 12
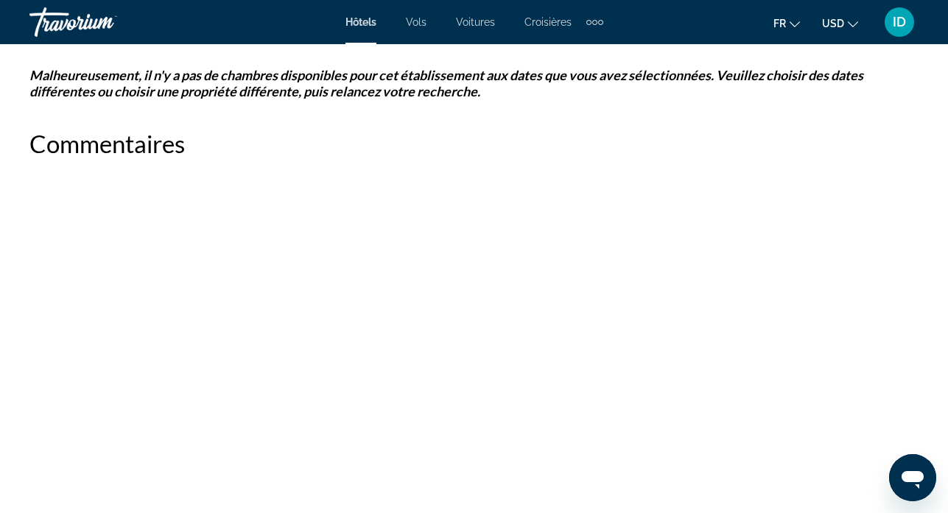
scroll to position [1548, 0]
